Goal: Use online tool/utility: Utilize a website feature to perform a specific function

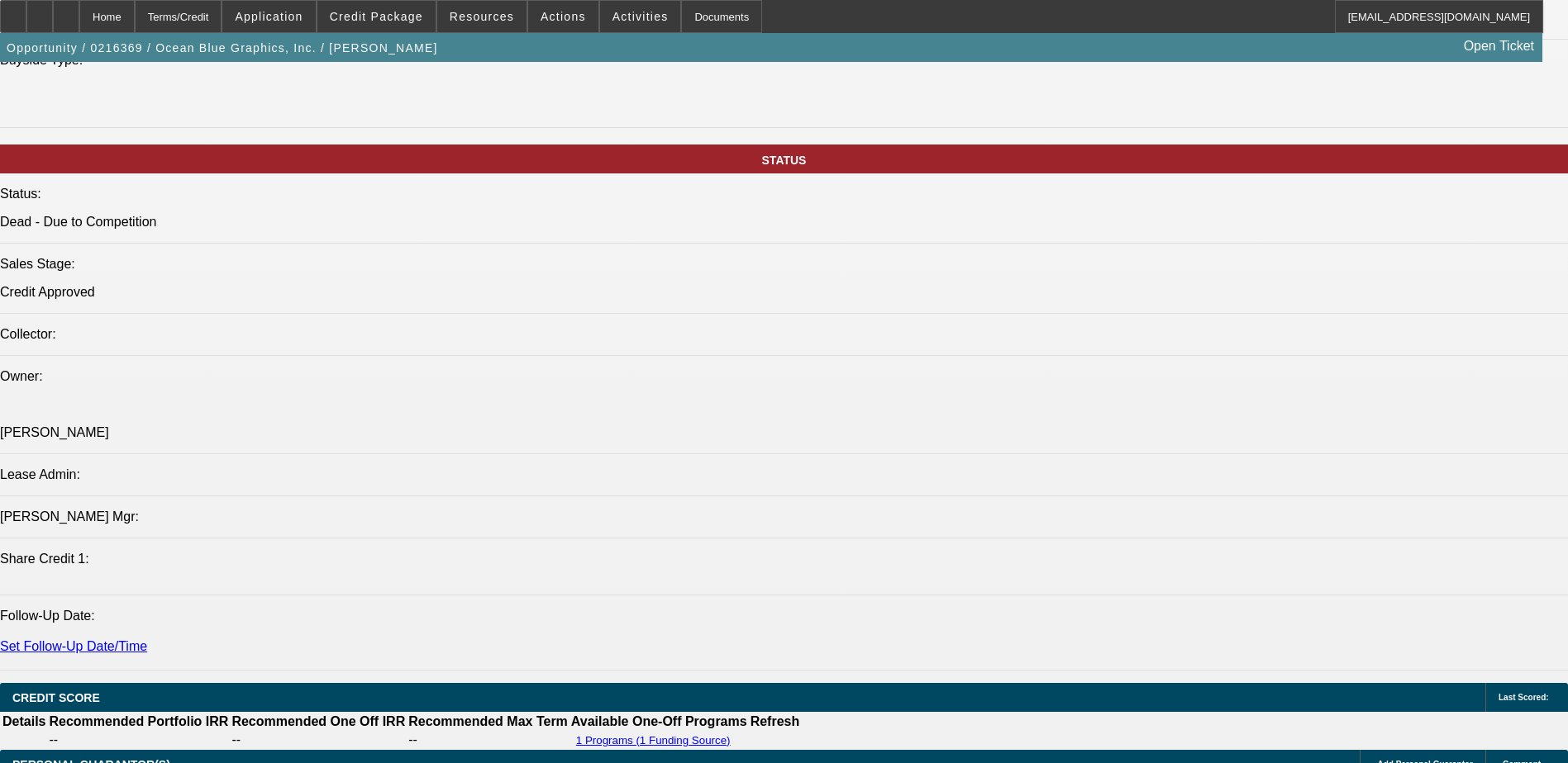
select select "0"
select select "2"
select select "0"
select select "2"
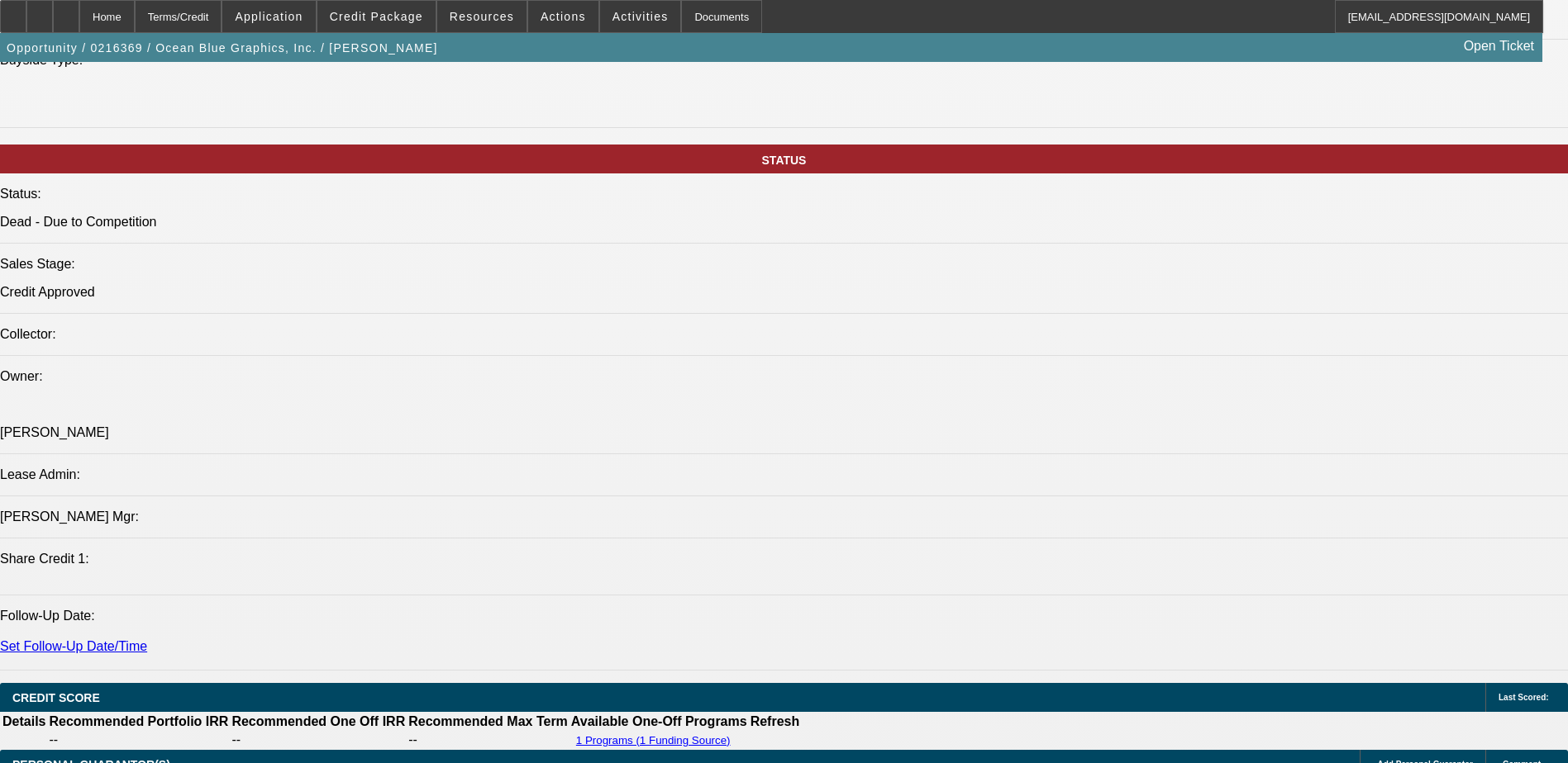
select select "0"
select select "2"
select select "0.1"
select select "0"
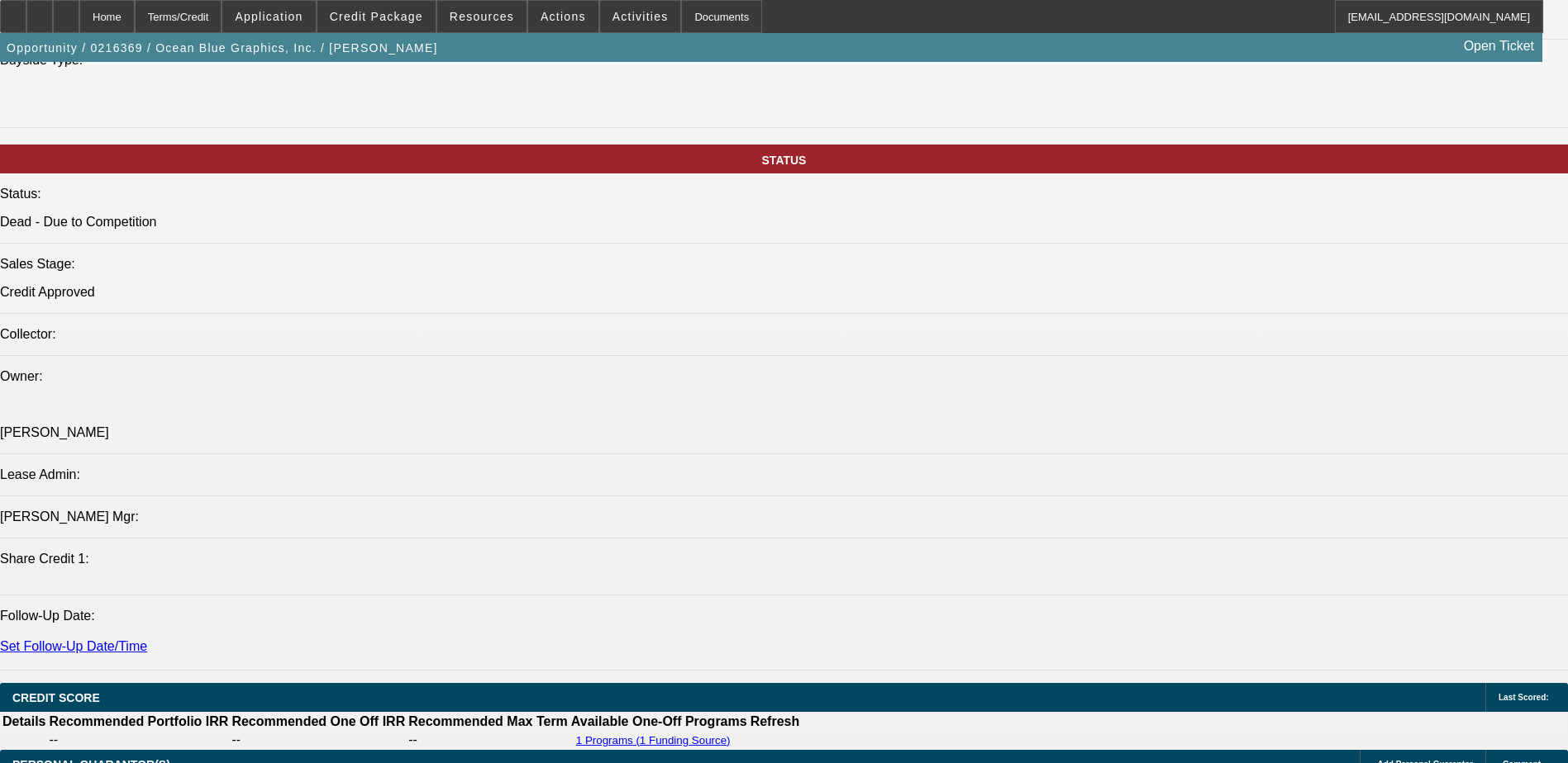
select select "2"
select select "0"
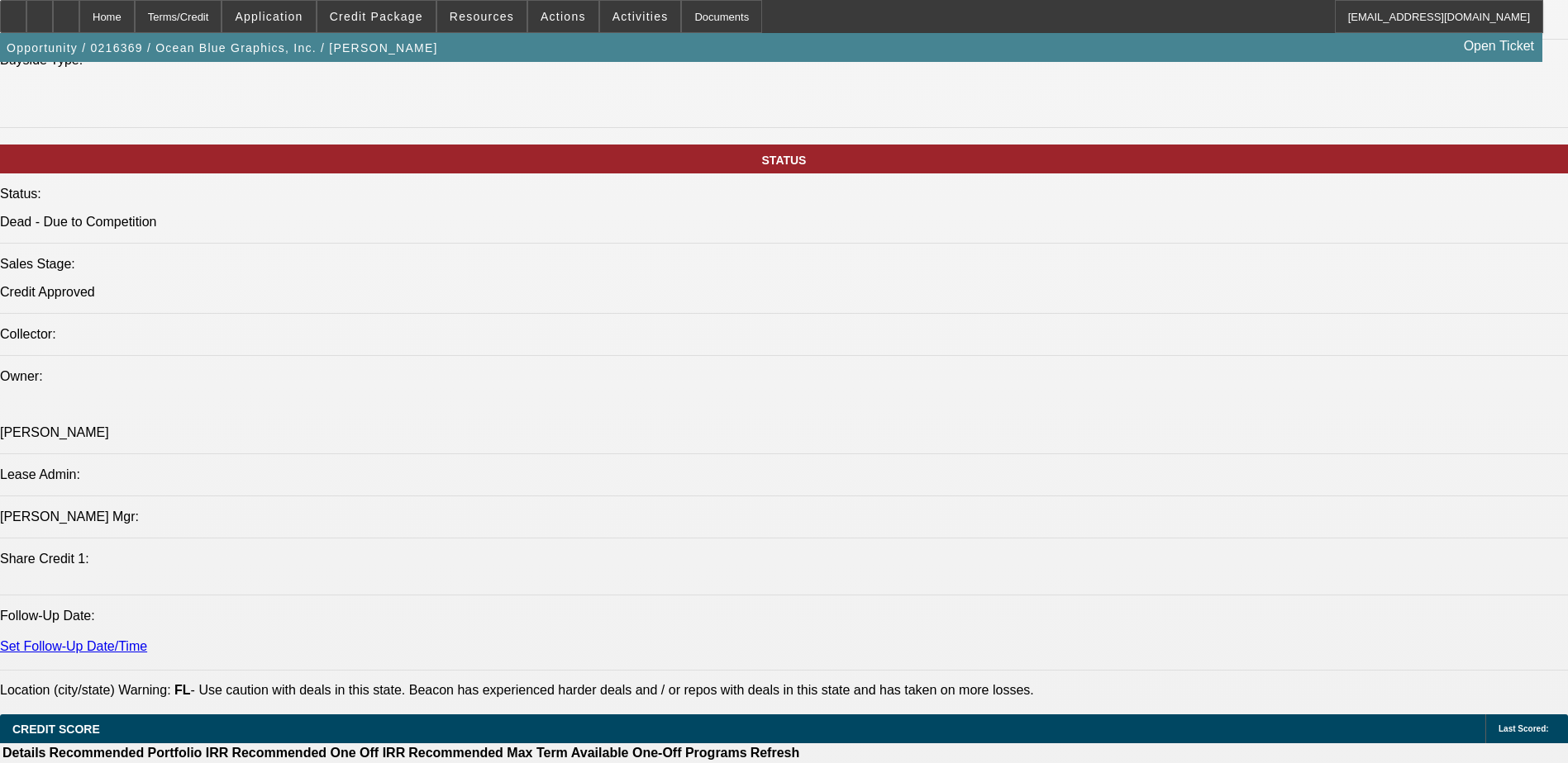
scroll to position [1310, 0]
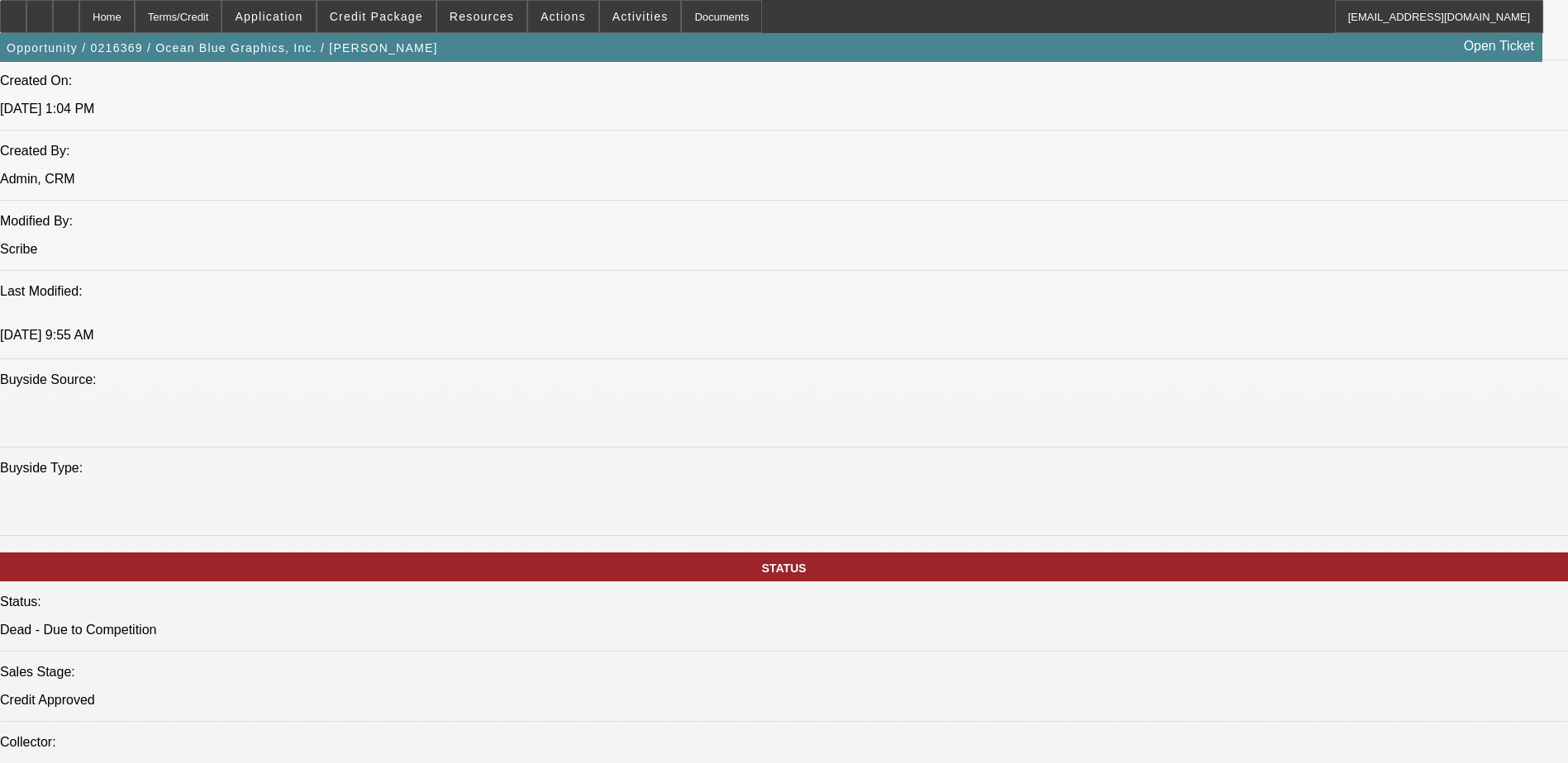
select select "1"
select select "2"
select select "1"
select select "2"
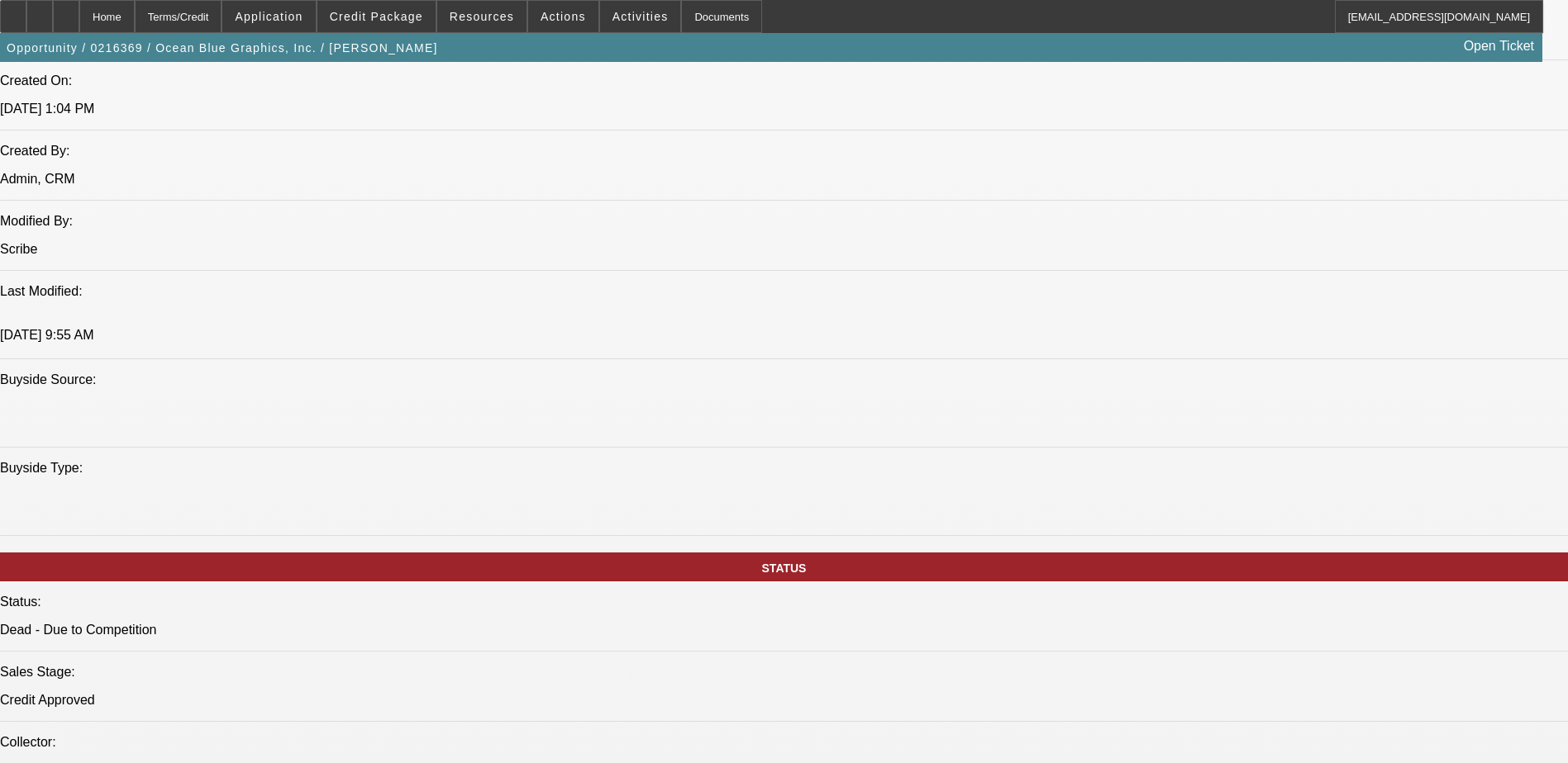
select select "2"
select select "1"
select select "2"
select select "4"
select select "1"
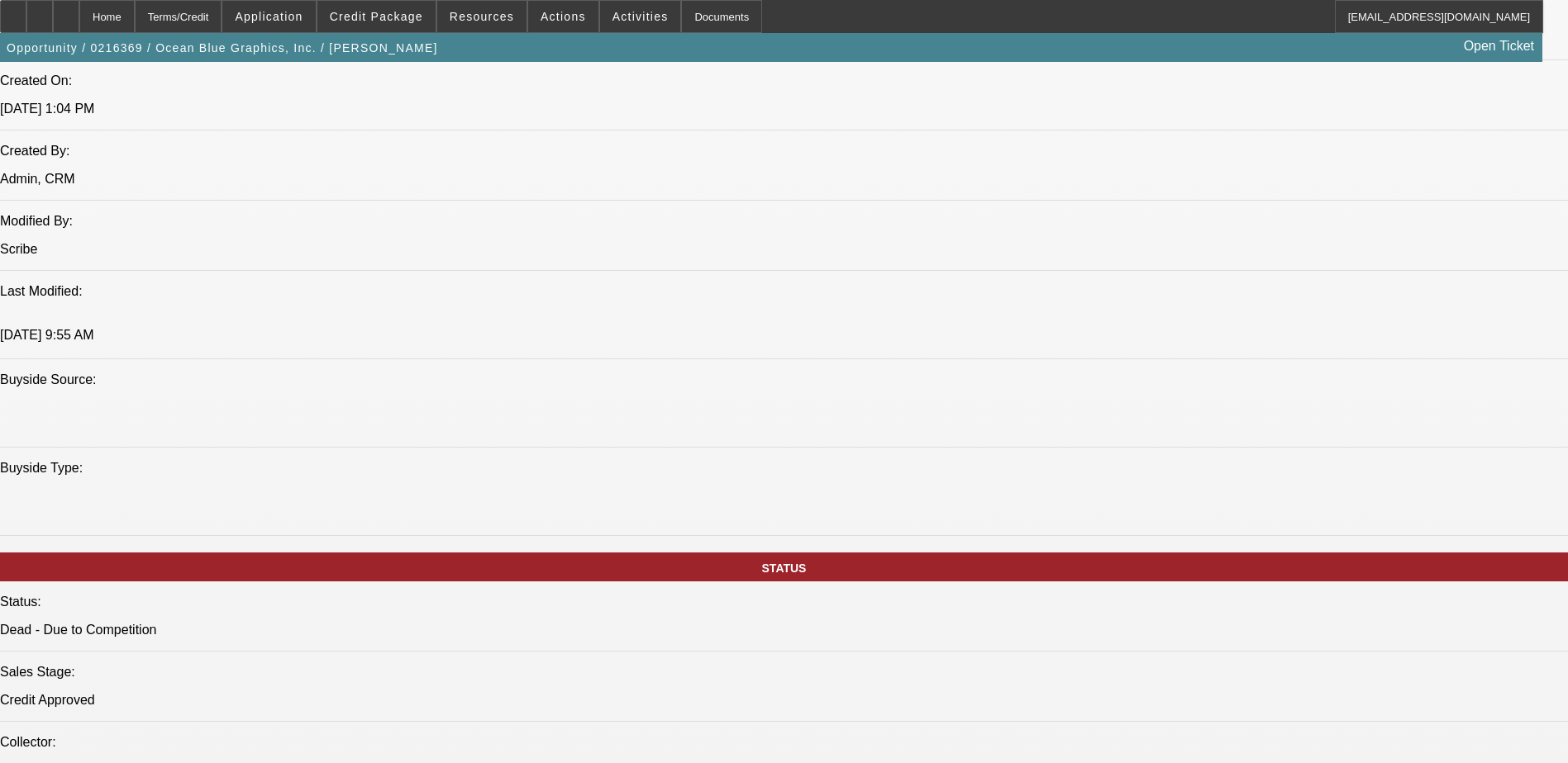
select select "2"
